Goal: Complete application form

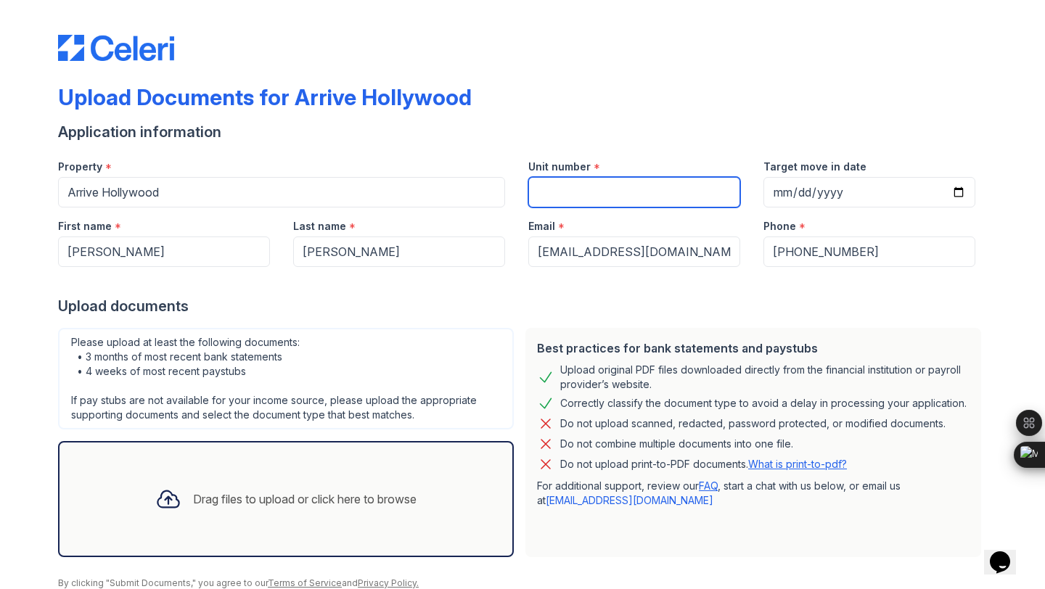
click at [634, 204] on input "Unit number" at bounding box center [634, 192] width 212 height 30
type input "3209"
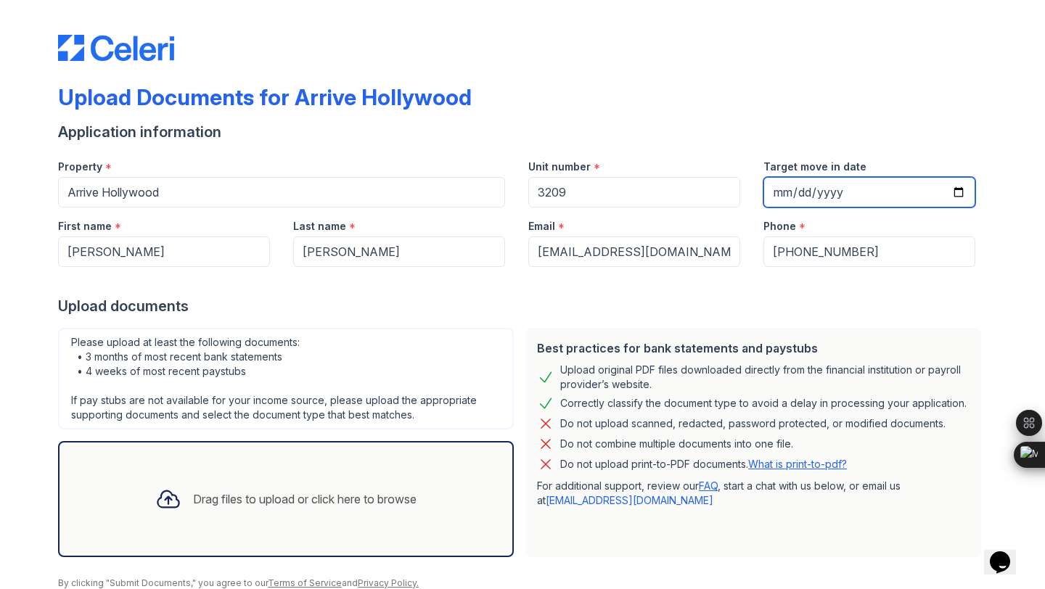
click at [776, 194] on input "Target move in date" at bounding box center [869, 192] width 212 height 30
click at [955, 192] on input "Target move in date" at bounding box center [869, 192] width 212 height 30
type input "2025-10-31"
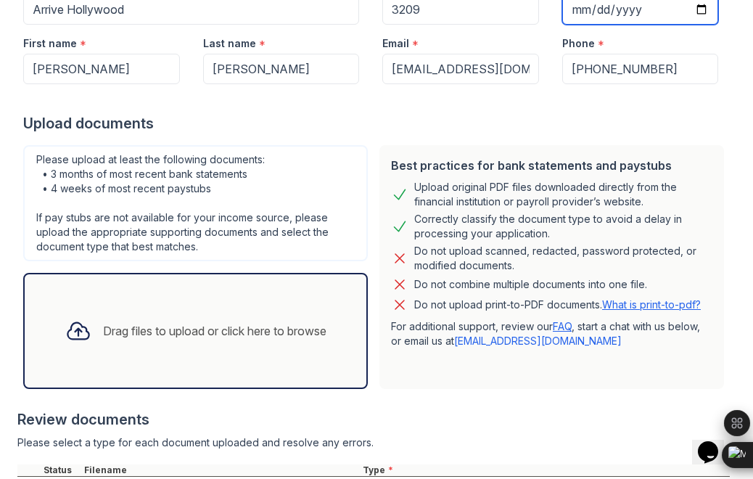
scroll to position [319, 0]
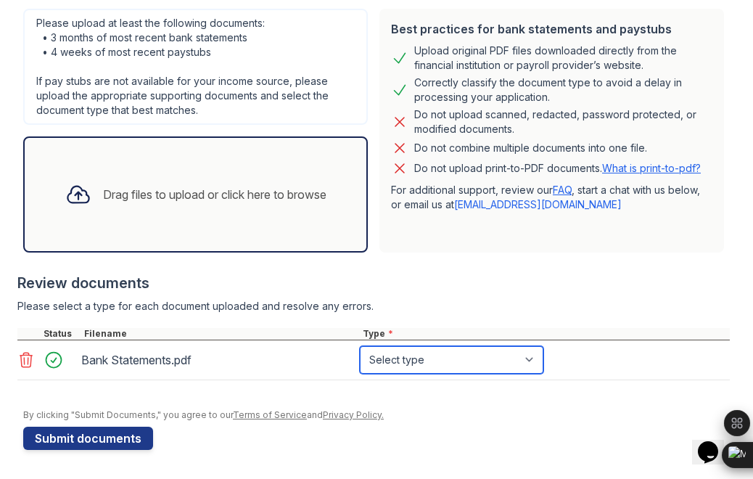
click at [411, 361] on select "Select type Paystub Bank Statement Offer Letter Tax Documents Benefit Award Let…" at bounding box center [452, 360] width 184 height 28
select select "bank_statement"
click at [360, 346] on select "Select type Paystub Bank Statement Offer Letter Tax Documents Benefit Award Let…" at bounding box center [452, 360] width 184 height 28
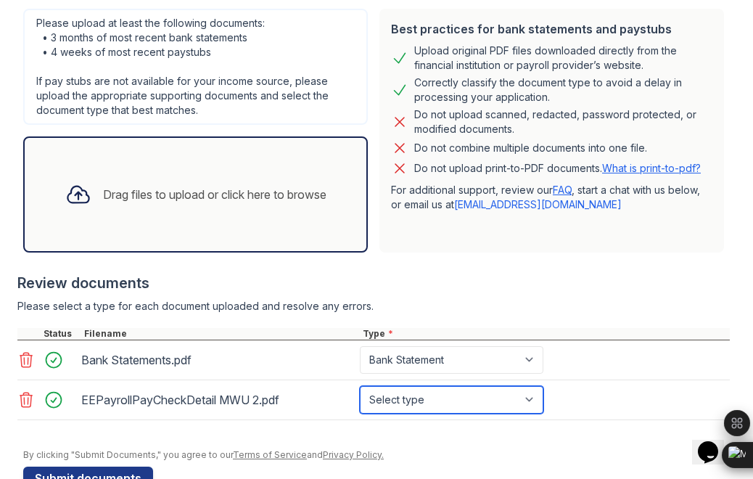
click at [436, 399] on select "Select type Paystub Bank Statement Offer Letter Tax Documents Benefit Award Let…" at bounding box center [452, 400] width 184 height 28
select select "paystub"
click at [360, 386] on select "Select type Paystub Bank Statement Offer Letter Tax Documents Benefit Award Let…" at bounding box center [452, 400] width 184 height 28
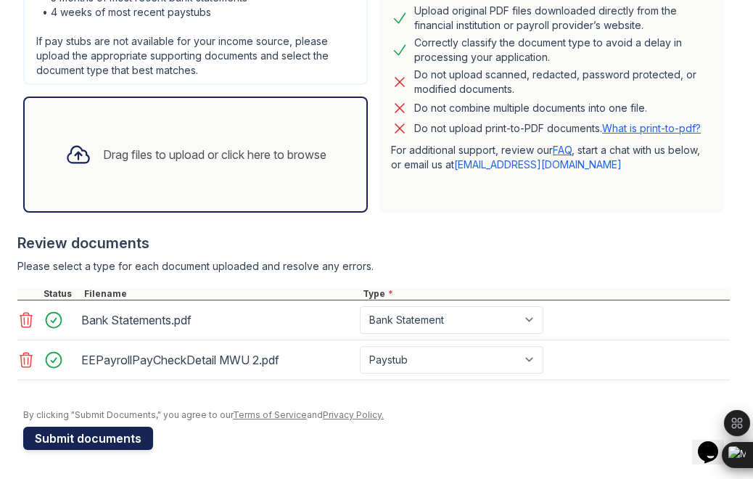
click at [84, 438] on button "Submit documents" at bounding box center [88, 438] width 130 height 23
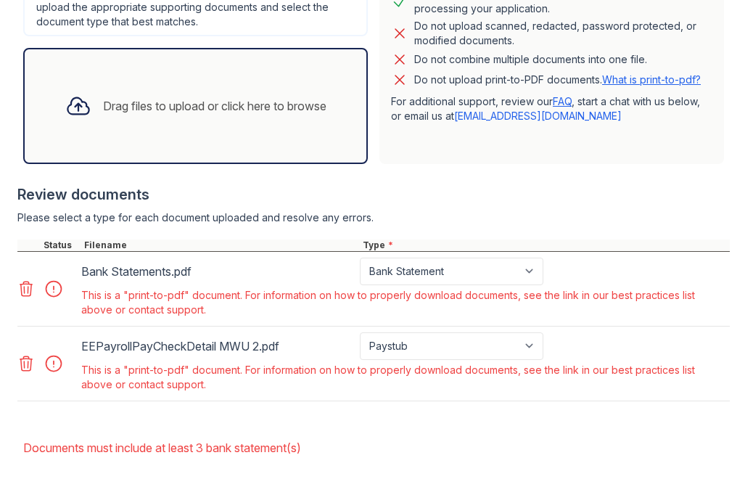
scroll to position [451, 0]
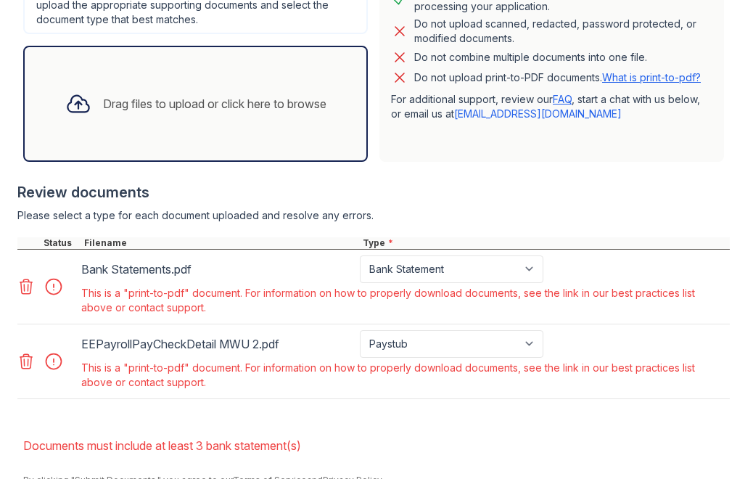
click at [25, 290] on icon at bounding box center [26, 286] width 12 height 15
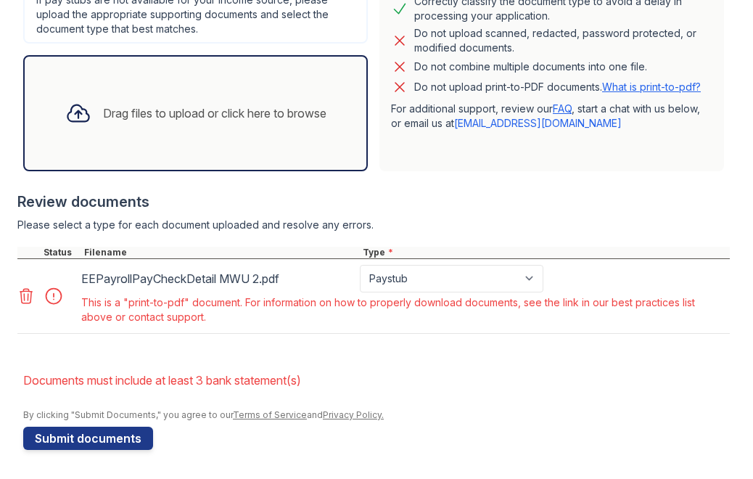
click at [22, 300] on icon at bounding box center [26, 296] width 12 height 15
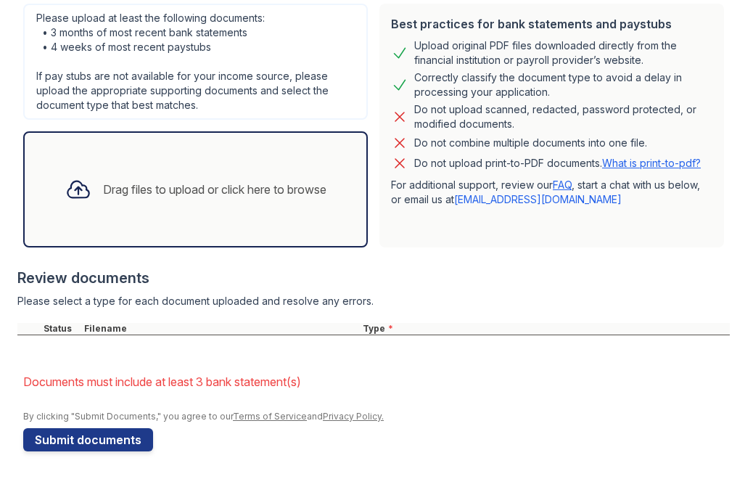
scroll to position [366, 0]
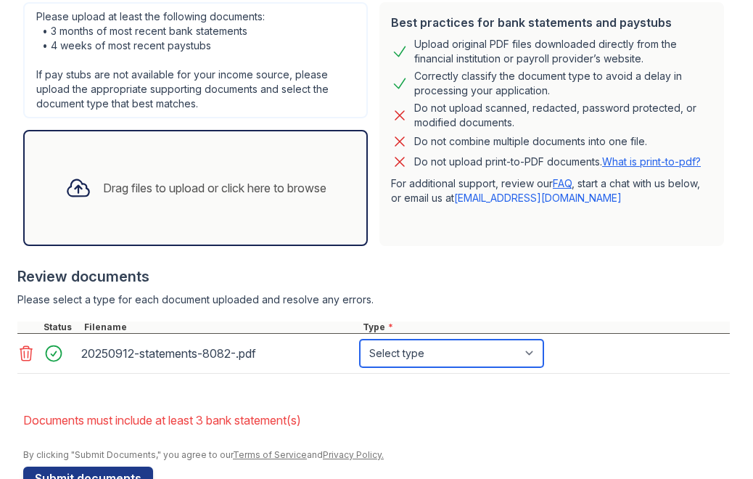
click at [460, 351] on select "Select type Paystub Bank Statement Offer Letter Tax Documents Benefit Award Let…" at bounding box center [452, 354] width 184 height 28
select select "bank_statement"
click at [360, 340] on select "Select type Paystub Bank Statement Offer Letter Tax Documents Benefit Award Let…" at bounding box center [452, 354] width 184 height 28
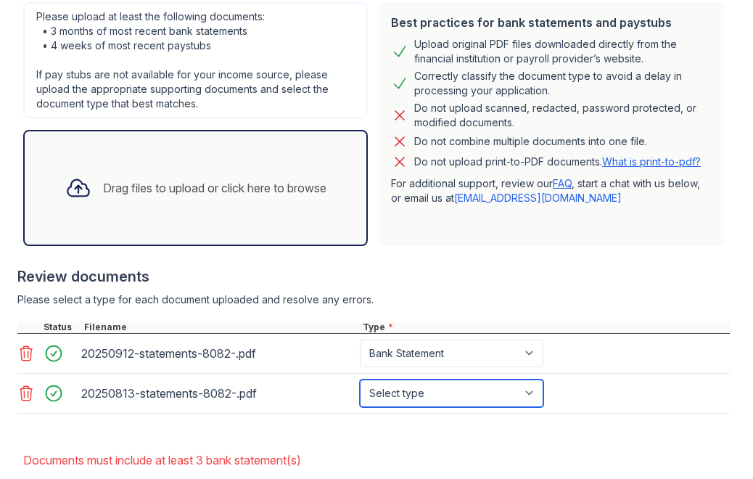
click at [430, 398] on select "Select type Paystub Bank Statement Offer Letter Tax Documents Benefit Award Let…" at bounding box center [452, 393] width 184 height 28
select select "bank_statement"
click at [360, 379] on select "Select type Paystub Bank Statement Offer Letter Tax Documents Benefit Award Let…" at bounding box center [452, 393] width 184 height 28
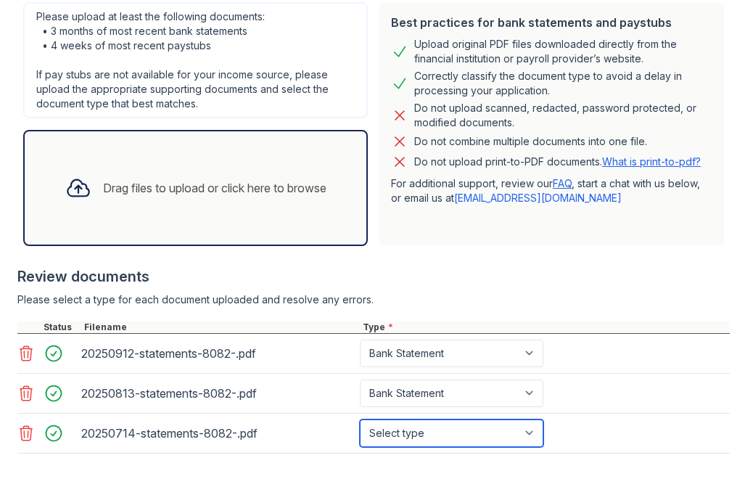
click at [440, 432] on select "Select type Paystub Bank Statement Offer Letter Tax Documents Benefit Award Let…" at bounding box center [452, 433] width 184 height 28
select select "bank_statement"
click at [360, 419] on select "Select type Paystub Bank Statement Offer Letter Tax Documents Benefit Award Let…" at bounding box center [452, 433] width 184 height 28
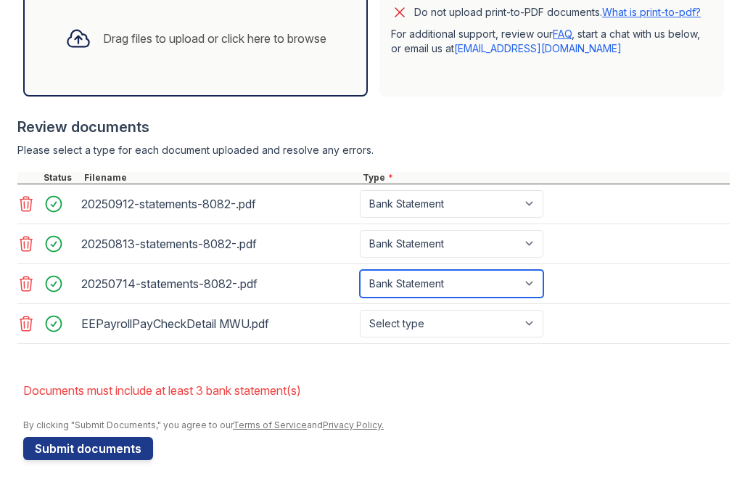
scroll to position [526, 0]
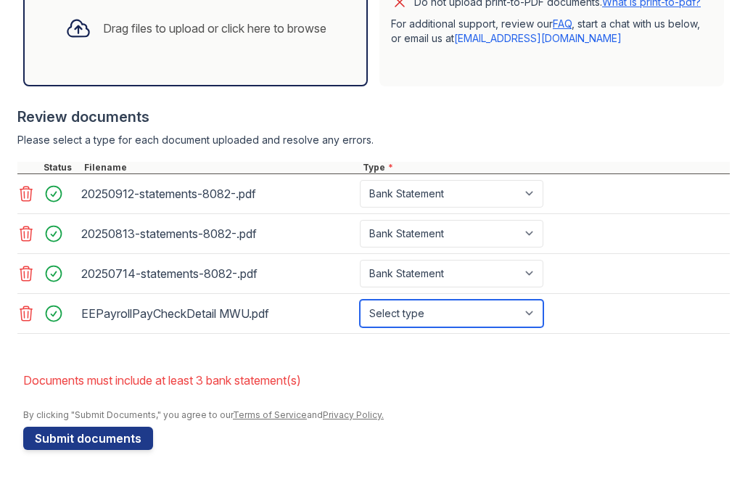
click at [397, 324] on select "Select type Paystub Bank Statement Offer Letter Tax Documents Benefit Award Let…" at bounding box center [452, 314] width 184 height 28
select select "paystub"
click at [360, 300] on select "Select type Paystub Bank Statement Offer Letter Tax Documents Benefit Award Let…" at bounding box center [452, 314] width 184 height 28
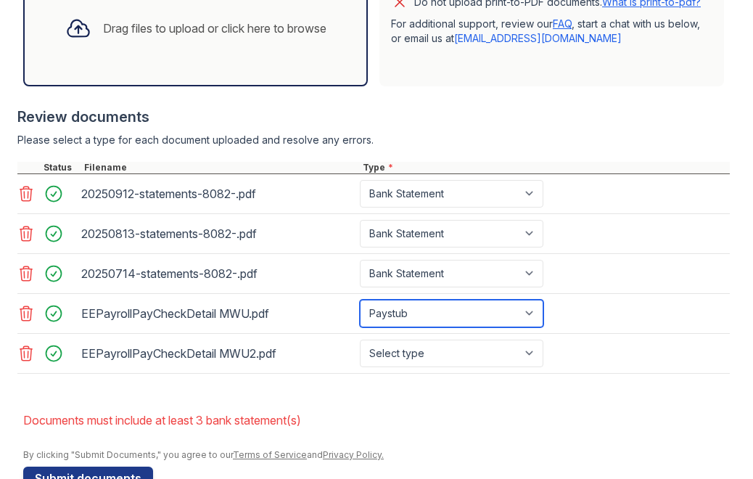
scroll to position [566, 0]
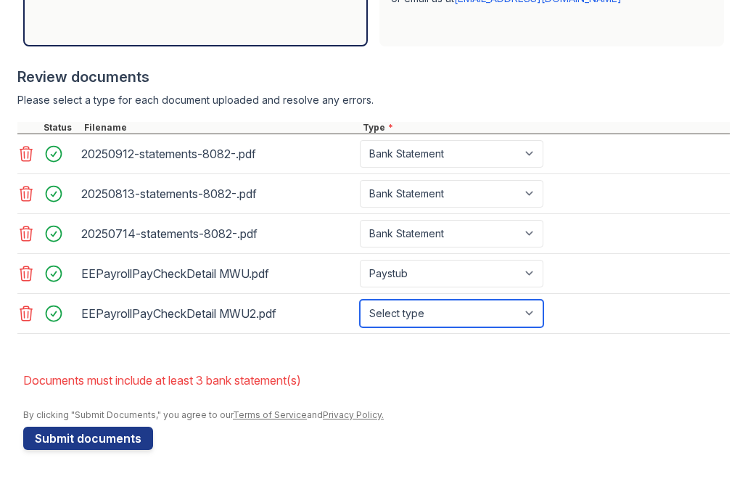
click at [423, 309] on select "Select type Paystub Bank Statement Offer Letter Tax Documents Benefit Award Let…" at bounding box center [452, 314] width 184 height 28
select select "paystub"
click at [360, 300] on select "Select type Paystub Bank Statement Offer Letter Tax Documents Benefit Award Let…" at bounding box center [452, 314] width 184 height 28
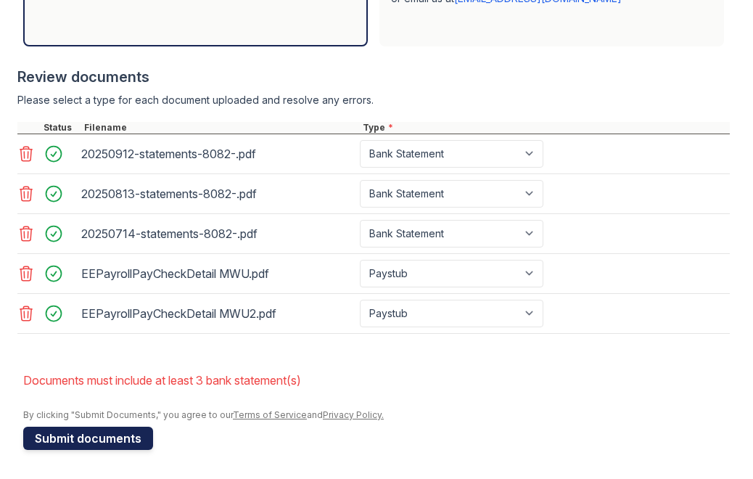
click at [110, 435] on button "Submit documents" at bounding box center [88, 438] width 130 height 23
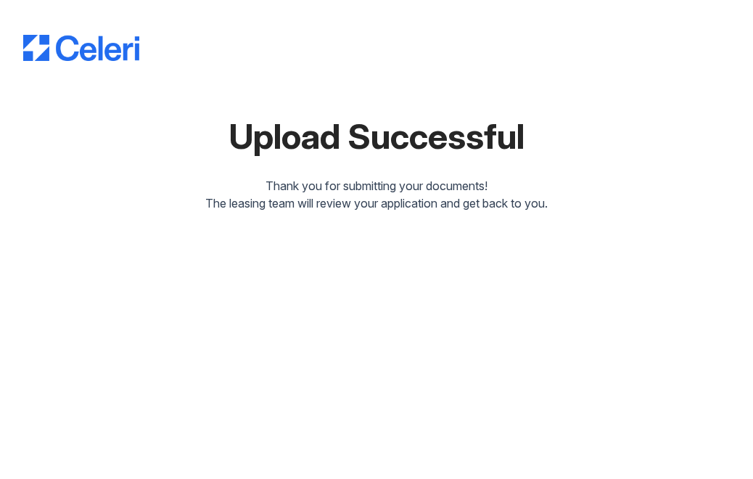
click at [205, 95] on div at bounding box center [376, 90] width 707 height 12
